Goal: Task Accomplishment & Management: Complete application form

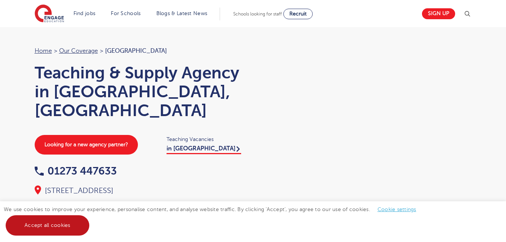
click at [63, 220] on link "Accept all cookies" at bounding box center [48, 225] width 84 height 20
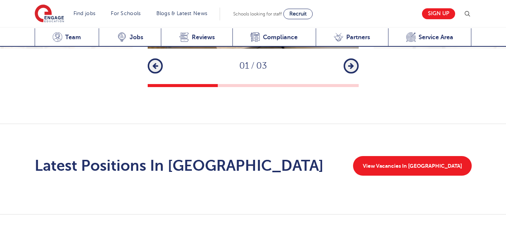
scroll to position [1144, 0]
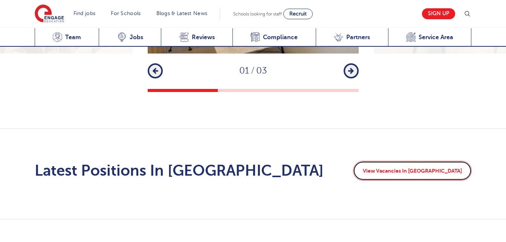
click at [418, 161] on link "View Vacancies In Brighton" at bounding box center [412, 171] width 119 height 20
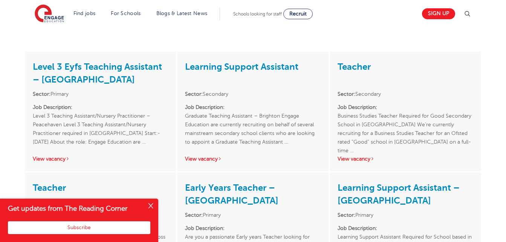
scroll to position [650, 0]
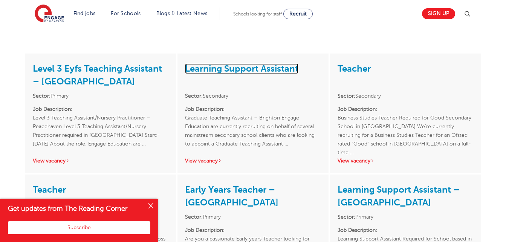
click at [271, 63] on link "Learning Support Assistant" at bounding box center [241, 68] width 113 height 11
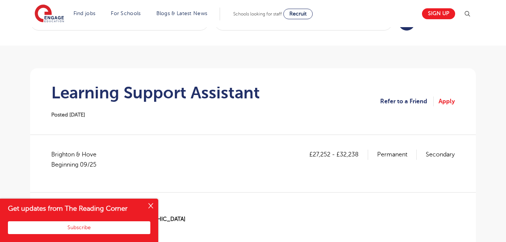
scroll to position [32, 0]
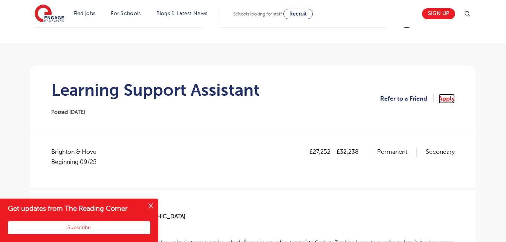
click at [451, 98] on link "Apply" at bounding box center [447, 99] width 16 height 10
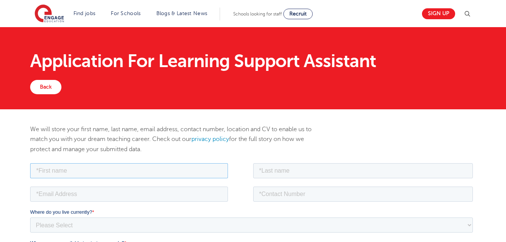
click at [200, 168] on input "text" at bounding box center [129, 170] width 198 height 15
type input "verity"
type input "dehaney"
type input "veritydehaney@gmail.com"
type input "+447823880553"
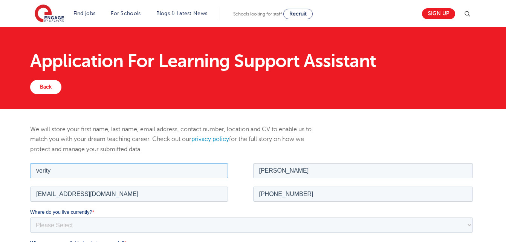
click at [40, 171] on input "verity" at bounding box center [129, 170] width 198 height 15
type input "Verity"
click at [263, 170] on input "dehaney" at bounding box center [363, 170] width 220 height 15
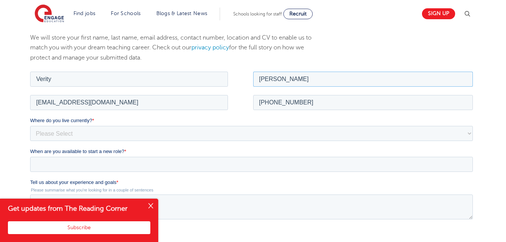
scroll to position [99, 0]
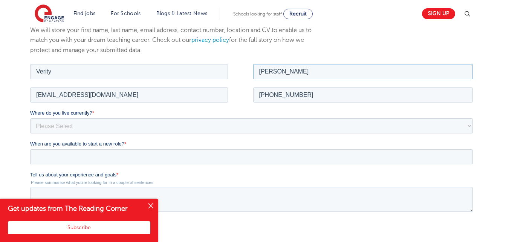
type input "Dehaney"
click at [304, 126] on select "Please Select UK Canada Ireland Australia New Zealand Europe USA South Africa J…" at bounding box center [251, 125] width 443 height 15
select select "UK"
click at [30, 118] on select "Please Select UK Canada Ireland Australia New Zealand Europe USA South Africa J…" at bounding box center [251, 125] width 443 height 15
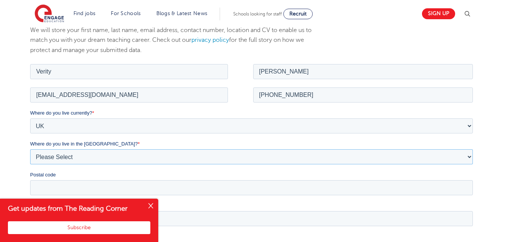
click at [190, 153] on select "Please Select Overseas Barnsley Bedfordshire Berkshire Bournemouth Bracknell Fo…" at bounding box center [251, 156] width 443 height 15
select select "Brighton and Hove"
click at [30, 149] on select "Please Select Overseas Barnsley Bedfordshire Berkshire Bournemouth Bracknell Fo…" at bounding box center [251, 156] width 443 height 15
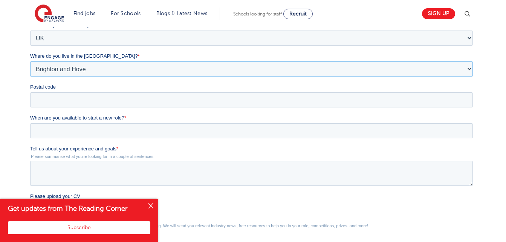
scroll to position [190, 0]
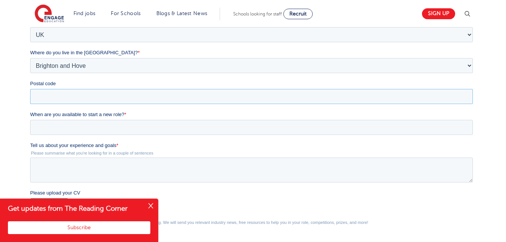
click at [354, 96] on input "Postal code" at bounding box center [251, 96] width 443 height 15
type input "BN1 4QL"
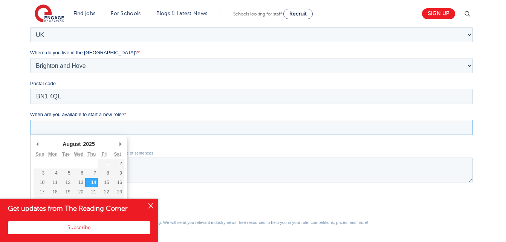
click at [74, 126] on input "When are you available to start a new role? *" at bounding box center [251, 127] width 443 height 15
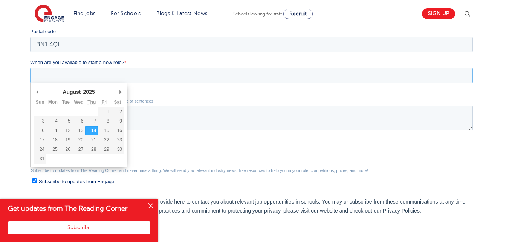
scroll to position [243, 0]
type div "[DATE]"
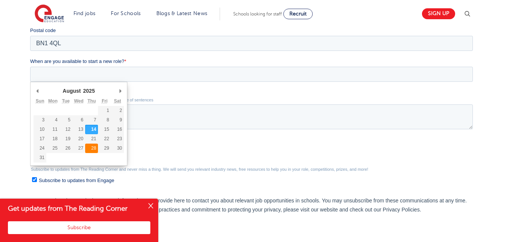
type input "[DATE]"
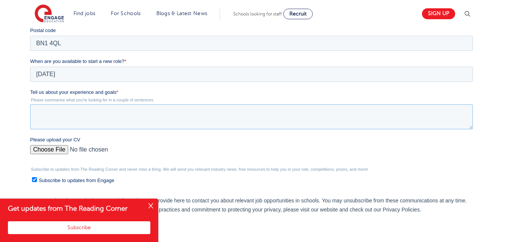
click at [112, 109] on textarea "Tell us about your experience and goals *" at bounding box center [251, 116] width 443 height 25
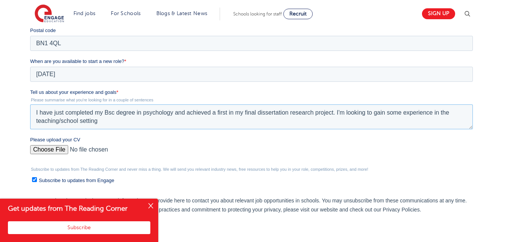
type textarea "I have just completed my Bsc degree in psychology and achieved a first in my fi…"
click at [50, 148] on input "Please upload your CV" at bounding box center [251, 152] width 443 height 15
type input "C:\fakepath\Teaching Assistant CV.pdf"
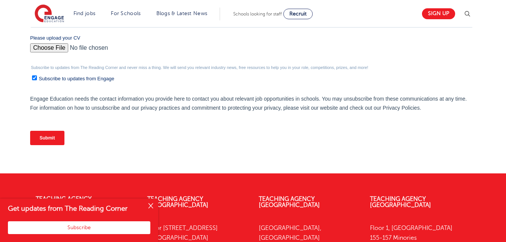
scroll to position [344, 0]
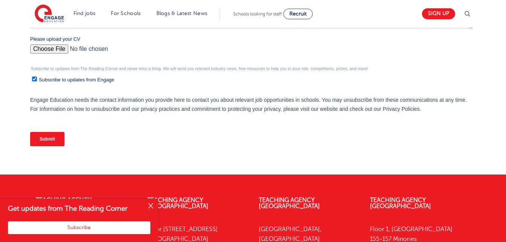
click at [50, 133] on input "Submit" at bounding box center [47, 139] width 34 height 14
click at [49, 141] on input "Submit" at bounding box center [47, 139] width 34 height 14
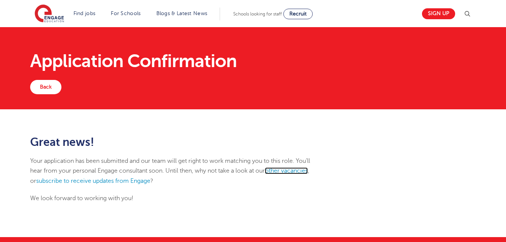
click at [297, 170] on link "other vacancies" at bounding box center [286, 170] width 43 height 7
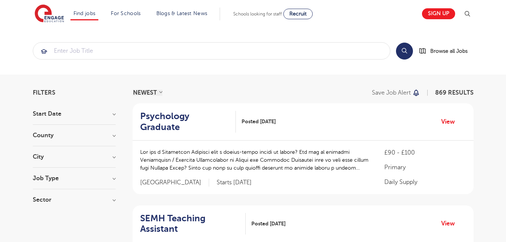
click at [91, 150] on section "Start Date September 171 January 2 October 1 Show more County London 571 Hertfo…" at bounding box center [74, 160] width 83 height 99
click at [107, 154] on h3 "City" at bounding box center [74, 157] width 83 height 6
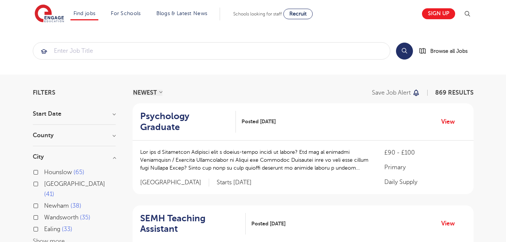
click at [36, 238] on button "Show more" at bounding box center [49, 241] width 32 height 7
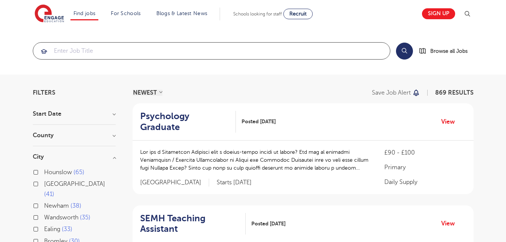
click at [329, 55] on input "search" at bounding box center [211, 51] width 357 height 17
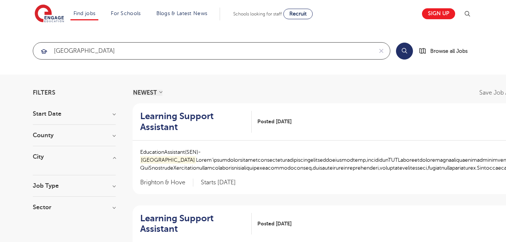
type input "brighton"
click button "Submit" at bounding box center [0, 0] width 0 height 0
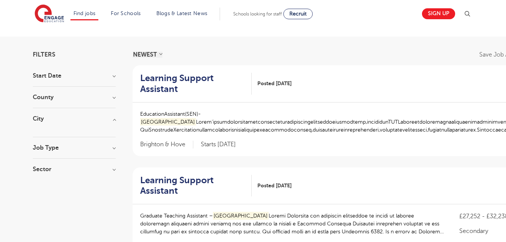
scroll to position [40, 0]
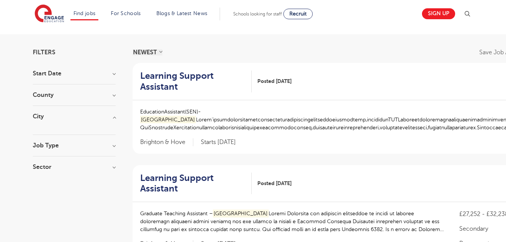
click at [283, 83] on span "Posted 13/08/25" at bounding box center [274, 81] width 34 height 8
click at [167, 86] on h2 "Learning Support Assistant" at bounding box center [193, 81] width 106 height 22
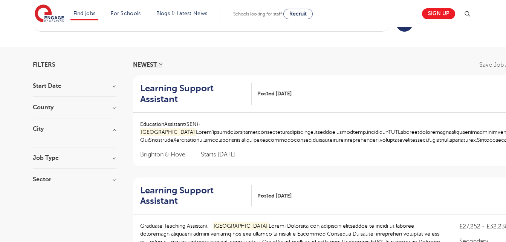
scroll to position [21, 0]
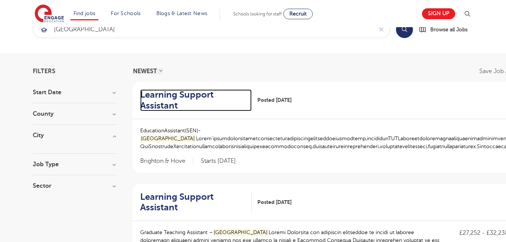
click at [182, 94] on h2 "Learning Support Assistant" at bounding box center [193, 100] width 106 height 22
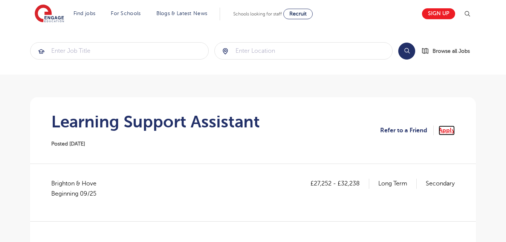
click at [445, 132] on link "Apply" at bounding box center [447, 130] width 16 height 10
click at [446, 128] on link "Apply" at bounding box center [447, 130] width 16 height 10
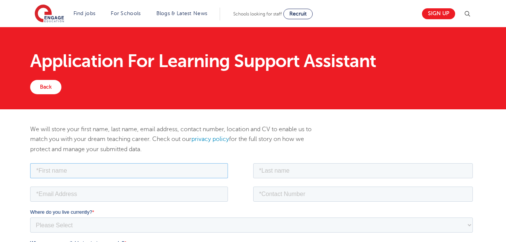
click at [200, 169] on input "text" at bounding box center [129, 170] width 198 height 15
type input "Verity"
type input "Dehaney"
type input "veritydehaney@gmail.com"
type input "+447823880553"
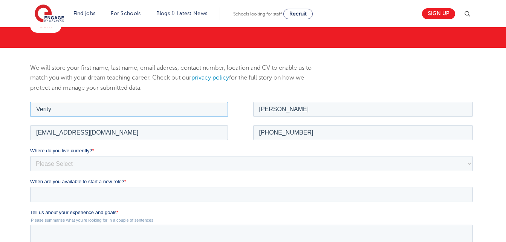
scroll to position [66, 0]
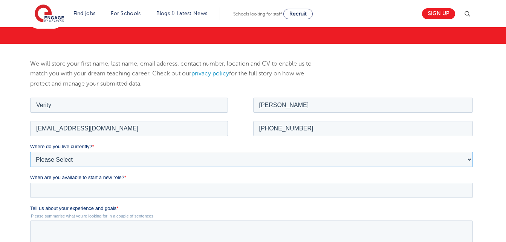
click at [309, 153] on select "Please Select UK Canada Ireland Australia New Zealand Europe USA South Africa J…" at bounding box center [251, 158] width 443 height 15
select select "UK"
click at [30, 151] on select "Please Select UK Canada Ireland Australia New Zealand Europe USA South Africa J…" at bounding box center [251, 158] width 443 height 15
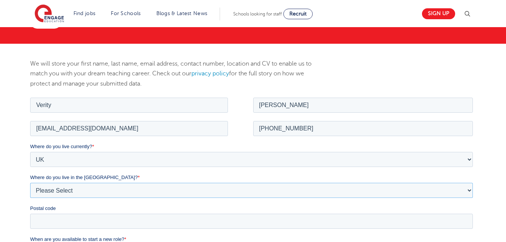
click at [103, 190] on select "Please Select Overseas Barnsley Bedfordshire Berkshire Bournemouth Bracknell Fo…" at bounding box center [251, 189] width 443 height 15
select select "Brighton and Hove"
click at [30, 182] on select "Please Select Overseas Barnsley Bedfordshire Berkshire Bournemouth Bracknell Fo…" at bounding box center [251, 189] width 443 height 15
click at [75, 220] on input "Postal code" at bounding box center [251, 220] width 443 height 15
type input "BN1 4QL"
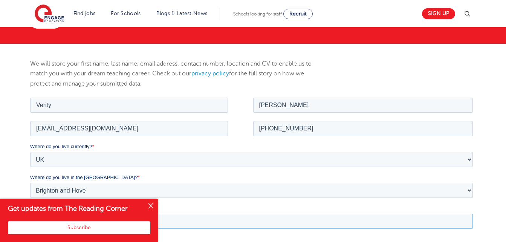
scroll to position [277, 0]
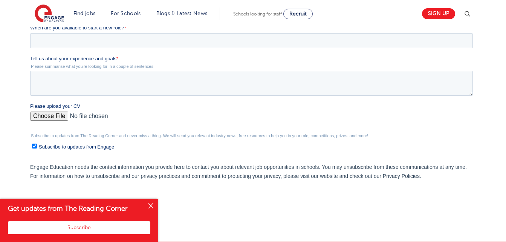
click at [51, 115] on input "Please upload your CV" at bounding box center [251, 119] width 443 height 15
type input "C:\fakepath\Teaching Assistant CV.pdf"
click at [125, 81] on textarea "Tell us about your experience and goals *" at bounding box center [251, 83] width 443 height 25
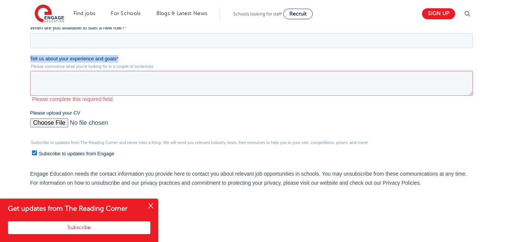
drag, startPoint x: 120, startPoint y: 58, endPoint x: 43, endPoint y: 53, distance: 77.0
click at [43, 53] on form "Job Position Job Sector Job ID Job Number Job Owner Verity Dehaney veritydehane…" at bounding box center [253, 56] width 446 height 342
drag, startPoint x: 43, startPoint y: 53, endPoint x: 42, endPoint y: 58, distance: 5.3
copy form "Tell us about your experience and goals *"
click at [131, 82] on textarea "Tell us about your experience and goals *" at bounding box center [251, 83] width 443 height 25
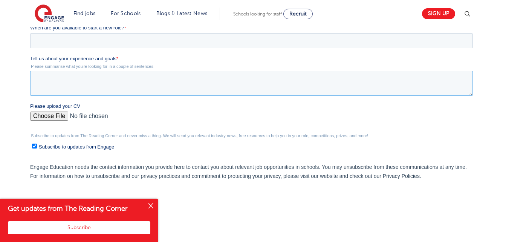
paste textarea "I am a Psychology graduate with experience in childcare and strong communicatio…"
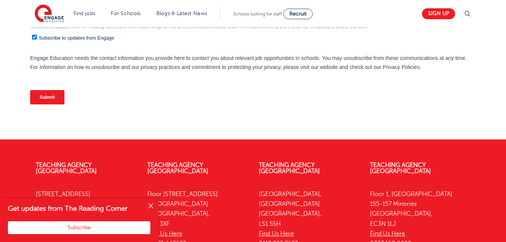
scroll to position [395, 0]
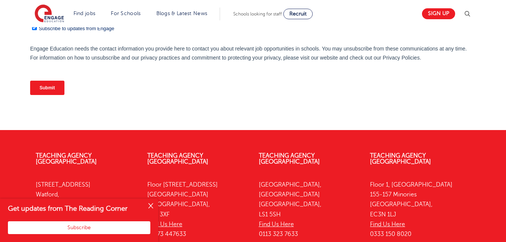
type textarea "I am a Psychology graduate with experience in childcare and strong communicatio…"
click at [41, 93] on input "Submit" at bounding box center [47, 88] width 34 height 14
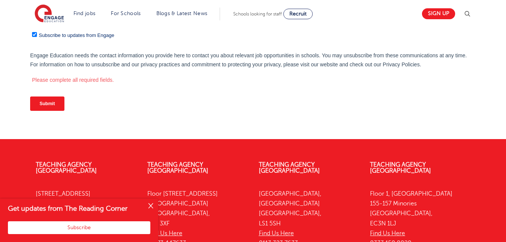
click at [42, 102] on input "Submit" at bounding box center [47, 103] width 34 height 14
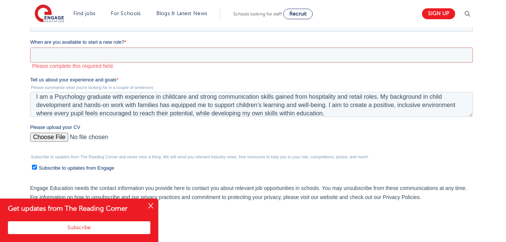
scroll to position [260, 0]
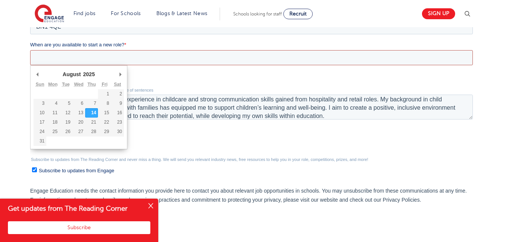
click at [271, 56] on input "When are you available to start a new role? *" at bounding box center [251, 57] width 443 height 15
type div "2025-08-28"
type input "2025/08/28"
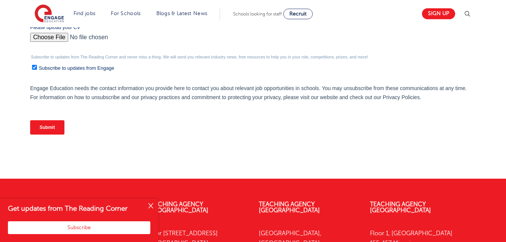
scroll to position [358, 0]
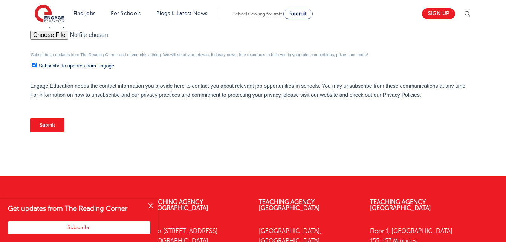
click at [49, 128] on input "Submit" at bounding box center [47, 125] width 34 height 14
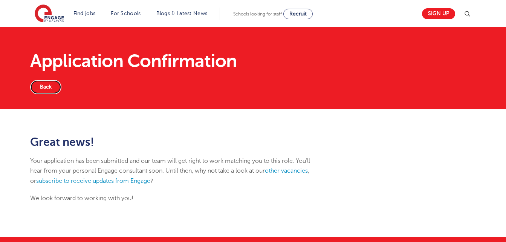
click at [44, 84] on link "Back" at bounding box center [45, 87] width 31 height 14
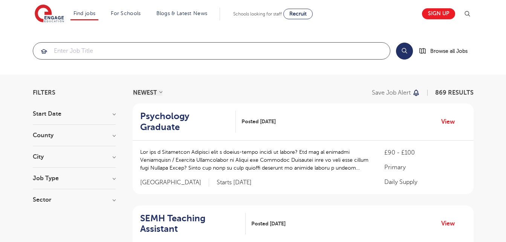
click at [133, 57] on input "search" at bounding box center [211, 51] width 357 height 17
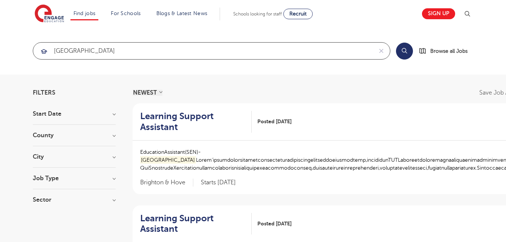
click button "Submit" at bounding box center [0, 0] width 0 height 0
click at [231, 52] on input "brighton" at bounding box center [203, 51] width 340 height 17
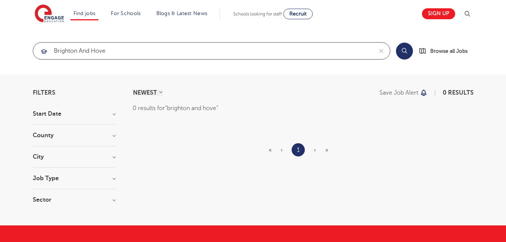
click button "Submit" at bounding box center [0, 0] width 0 height 0
click at [271, 52] on input "brighton and hove" at bounding box center [203, 51] width 340 height 17
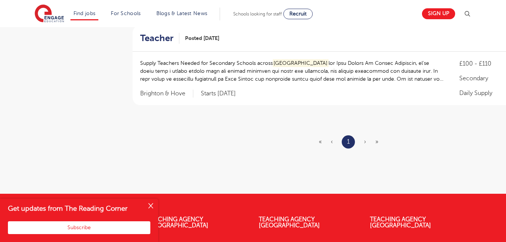
scroll to position [369, 0]
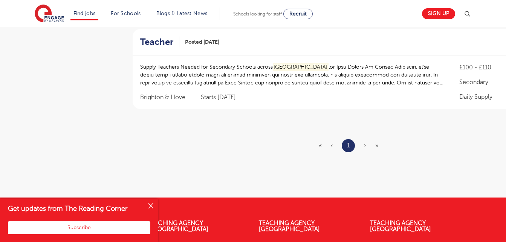
type input "brighton"
click at [364, 147] on span "›" at bounding box center [365, 145] width 2 height 7
click at [330, 145] on ul "« ‹ 1 › »" at bounding box center [353, 145] width 69 height 13
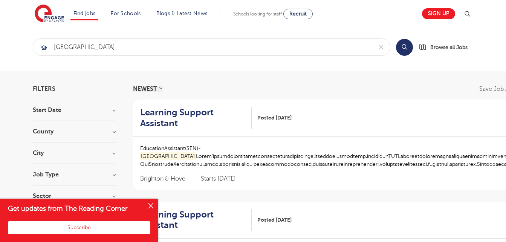
scroll to position [0, 0]
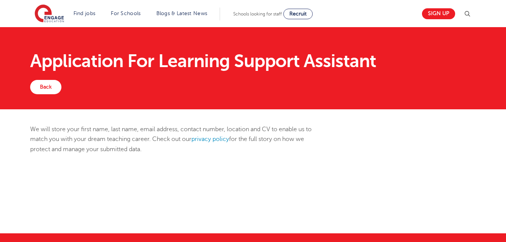
scroll to position [344, 0]
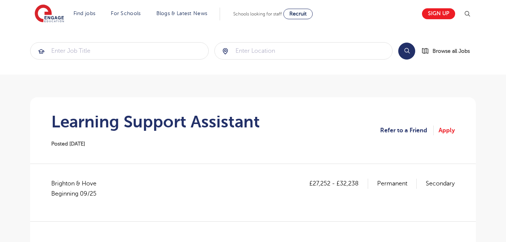
scroll to position [32, 0]
